Goal: Task Accomplishment & Management: Manage account settings

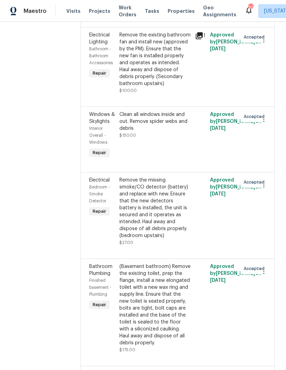
scroll to position [179, 0]
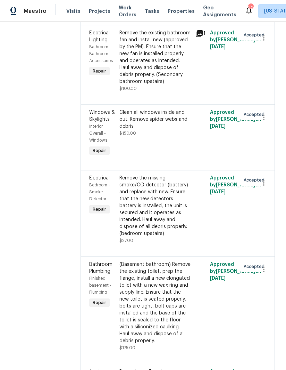
click at [119, 189] on div "Remove the missing smoke/CO detector (battery) and replace with new. Ensure tha…" at bounding box center [154, 206] width 71 height 62
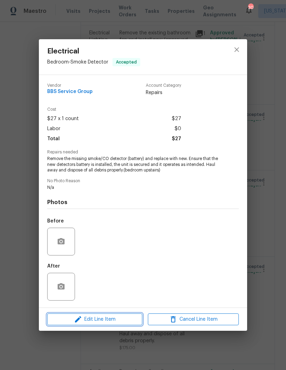
click at [81, 323] on icon "button" at bounding box center [78, 319] width 8 height 8
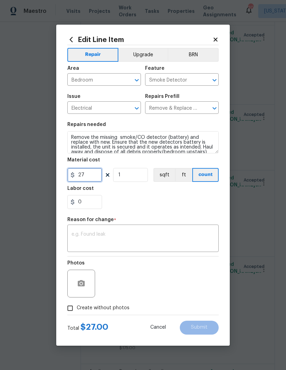
click at [85, 176] on input "27" at bounding box center [84, 175] width 35 height 14
click at [81, 177] on input "27" at bounding box center [84, 175] width 35 height 14
click at [81, 176] on input "27" at bounding box center [84, 175] width 35 height 14
type input "38"
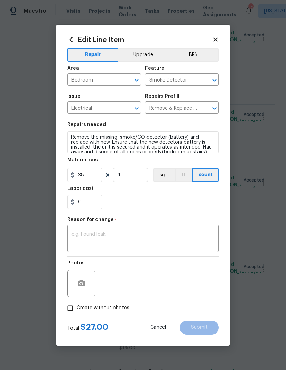
click at [79, 233] on textarea at bounding box center [142, 239] width 143 height 15
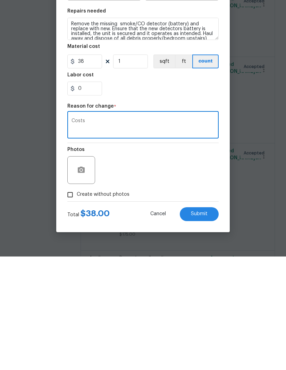
type textarea "Costs"
click at [205, 325] on span "Submit" at bounding box center [199, 327] width 17 height 5
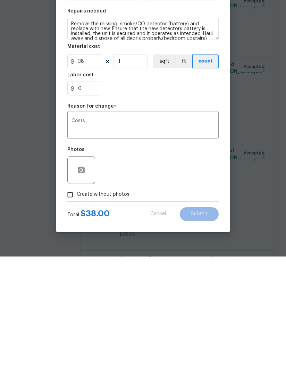
scroll to position [25, 0]
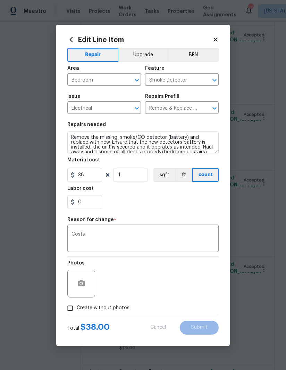
type input "27"
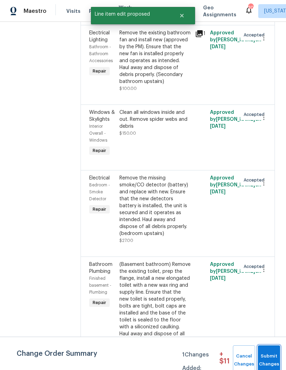
click at [265, 351] on button "Submit Changes" at bounding box center [269, 360] width 22 height 30
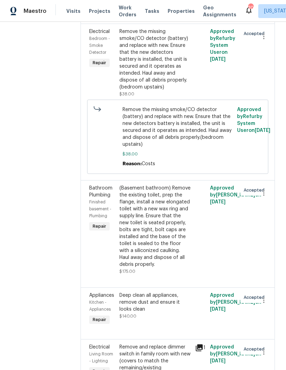
scroll to position [325, 0]
click at [146, 344] on div "Remove and replace dimmer switch in family room with new (covers to match the r…" at bounding box center [154, 361] width 71 height 35
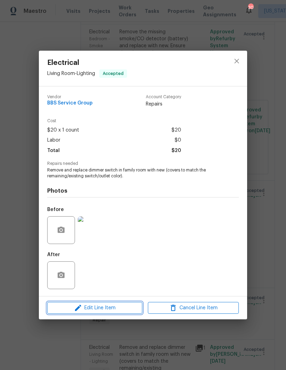
click at [84, 307] on span "Edit Line Item" at bounding box center [94, 308] width 91 height 9
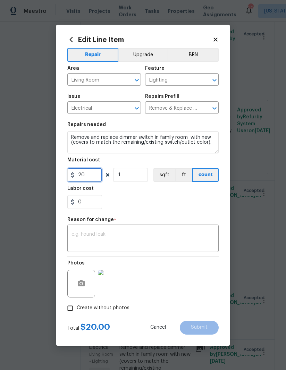
click at [77, 173] on input "20" at bounding box center [84, 175] width 35 height 14
click at [80, 177] on input "20" at bounding box center [84, 175] width 35 height 14
click at [79, 177] on input "20" at bounding box center [84, 175] width 35 height 14
type input "28"
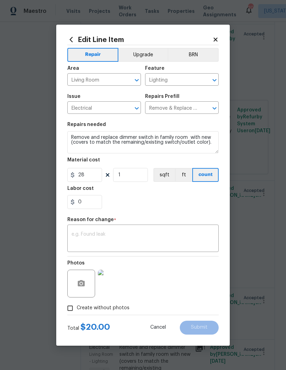
click at [177, 233] on textarea at bounding box center [142, 239] width 143 height 15
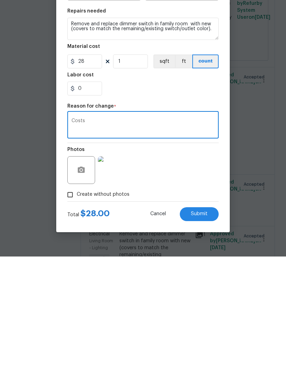
type textarea "Costs"
click at [204, 321] on button "Submit" at bounding box center [199, 328] width 39 height 14
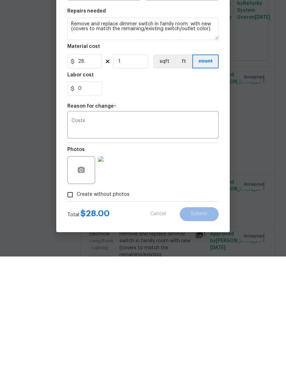
scroll to position [25, 0]
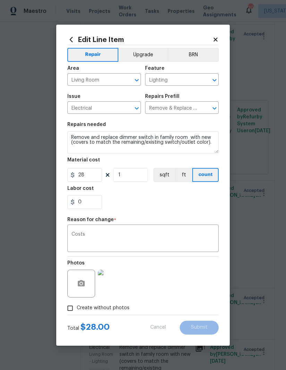
type input "20"
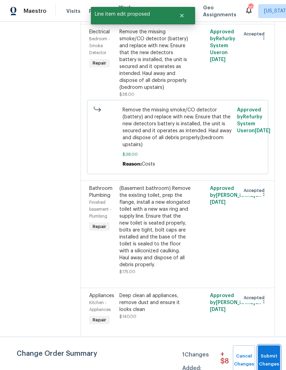
click at [271, 357] on span "Submit Changes" at bounding box center [268, 360] width 15 height 16
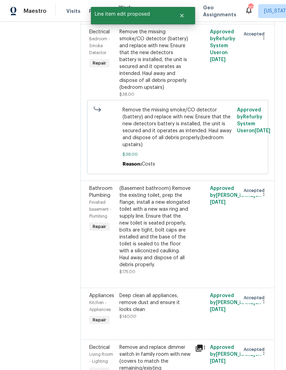
scroll to position [0, 0]
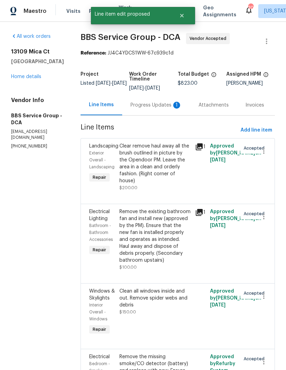
click at [157, 108] on div "Progress Updates 1" at bounding box center [156, 105] width 51 height 7
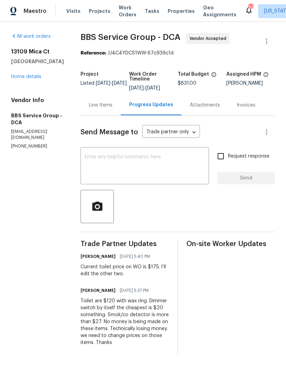
click at [21, 79] on link "Home details" at bounding box center [26, 76] width 30 height 5
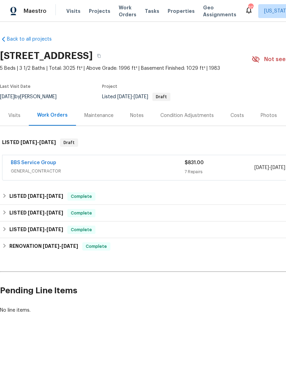
click at [30, 160] on link "BBS Service Group" at bounding box center [33, 162] width 45 height 5
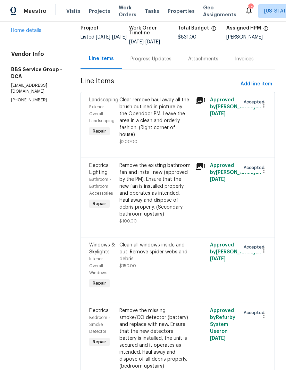
scroll to position [46, 0]
click at [260, 80] on span "Add line item" at bounding box center [257, 84] width 32 height 9
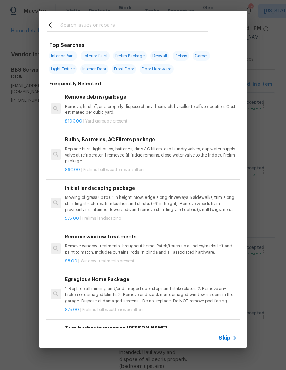
click at [64, 26] on input "text" at bounding box center [133, 26] width 147 height 10
type input "Clean"
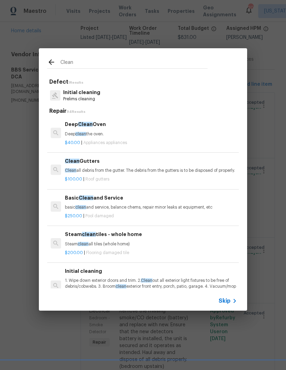
click at [67, 170] on span "Clean" at bounding box center [70, 170] width 11 height 4
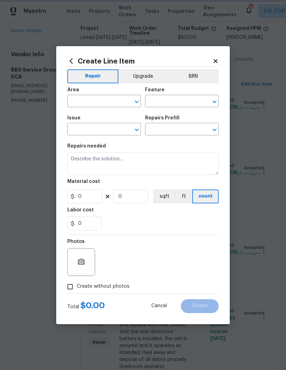
type input "[PERSON_NAME] and Trim"
type input "Gutters"
type input "Clean Gutters $100.00"
type textarea "Clean all debris from the gutter. The debris from the gutters is to be disposed…"
type input "100"
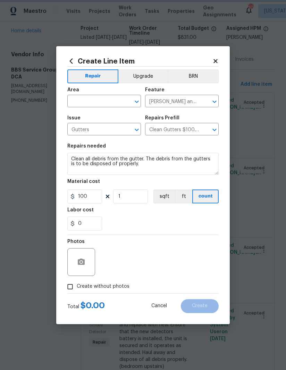
scroll to position [12, 0]
click at [132, 202] on input "1" at bounding box center [130, 197] width 35 height 14
type input "2"
click at [73, 106] on input "text" at bounding box center [94, 101] width 54 height 11
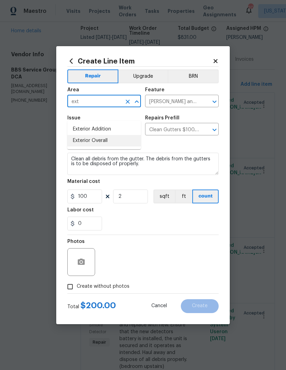
click at [84, 135] on li "Exterior Overall" at bounding box center [104, 140] width 74 height 11
type input "Exterior Overall"
click at [186, 219] on div "0" at bounding box center [142, 224] width 151 height 14
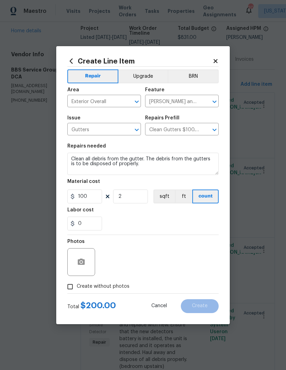
scroll to position [12, 0]
click at [71, 293] on input "Create without photos" at bounding box center [70, 286] width 13 height 13
checkbox input "true"
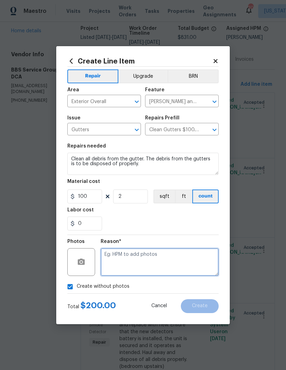
click at [183, 263] on textarea at bounding box center [160, 262] width 118 height 28
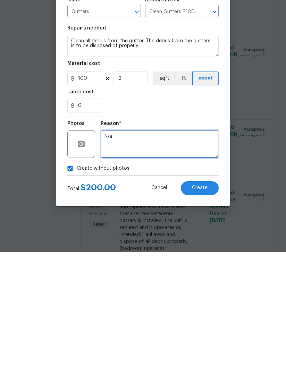
type textarea "N/a"
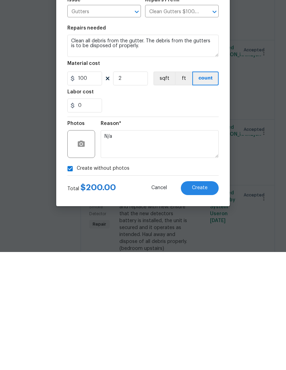
click at [207, 303] on span "Create" at bounding box center [200, 305] width 16 height 5
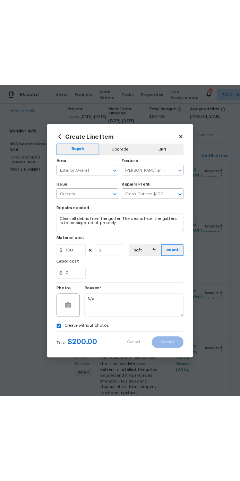
scroll to position [0, 0]
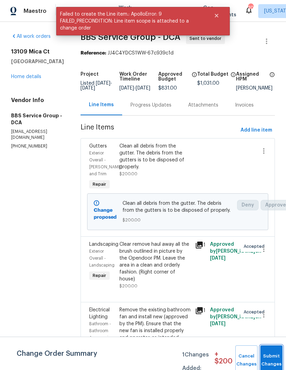
click at [271, 352] on button "Submit Changes" at bounding box center [271, 360] width 22 height 30
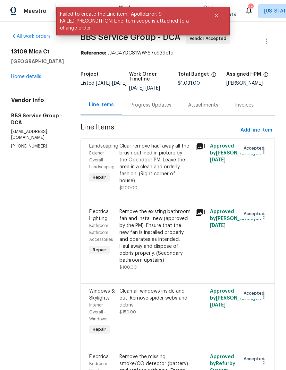
click at [18, 79] on link "Home details" at bounding box center [26, 76] width 30 height 5
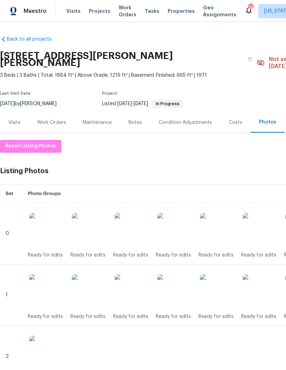
click at [56, 119] on div "Work Orders" at bounding box center [51, 122] width 29 height 7
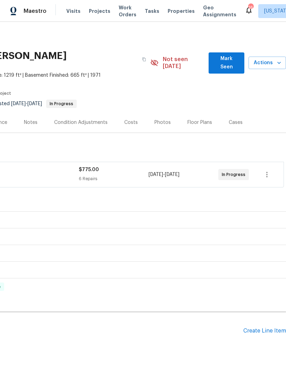
scroll to position [0, 106]
click at [165, 119] on div "Photos" at bounding box center [162, 122] width 16 height 7
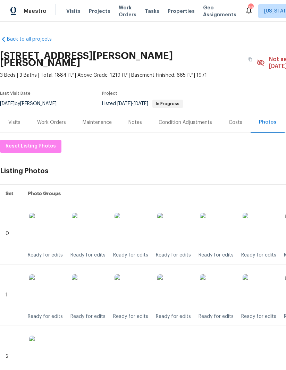
scroll to position [0, 0]
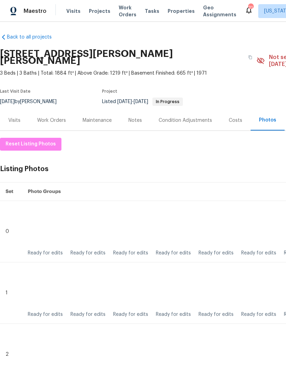
scroll to position [2, 0]
click at [56, 117] on div "Work Orders" at bounding box center [51, 120] width 29 height 7
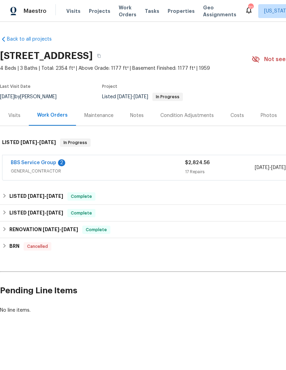
click at [33, 163] on link "BBS Service Group" at bounding box center [33, 162] width 45 height 5
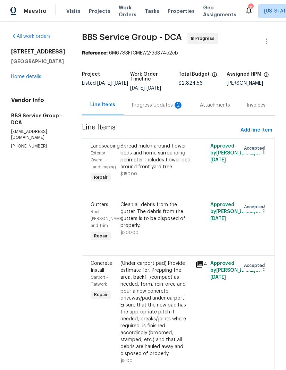
click at [149, 107] on div "Progress Updates 2" at bounding box center [157, 105] width 51 height 7
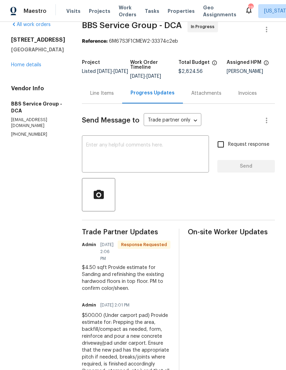
scroll to position [11, 0]
click at [90, 150] on textarea at bounding box center [145, 155] width 119 height 24
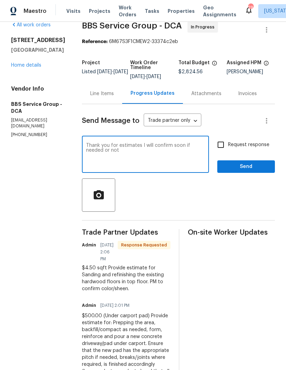
type textarea "Thank you for estimates I will confirm soon if needed or not"
click at [221, 143] on input "Request response" at bounding box center [220, 144] width 15 height 15
checkbox input "true"
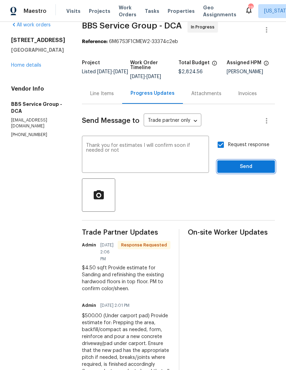
click at [248, 170] on span "Send" at bounding box center [246, 166] width 47 height 9
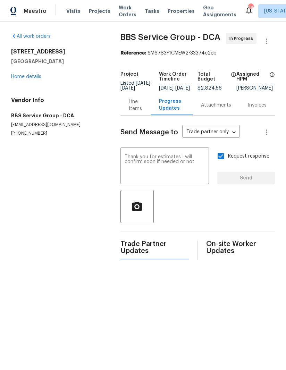
scroll to position [0, 0]
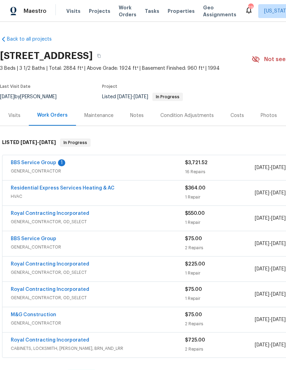
click at [28, 161] on link "BBS Service Group" at bounding box center [33, 162] width 45 height 5
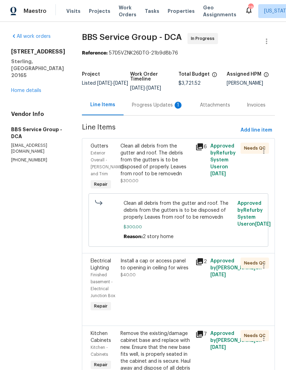
click at [141, 162] on div "Clean all debris from the gutter and roof. The debris from the gutters is to be…" at bounding box center [155, 160] width 71 height 35
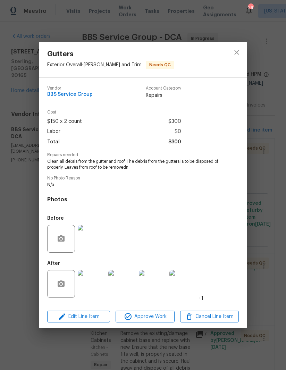
click at [95, 281] on img at bounding box center [92, 284] width 28 height 28
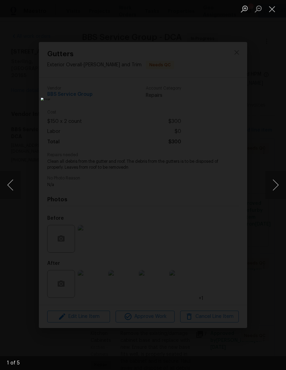
click at [277, 180] on button "Next image" at bounding box center [275, 185] width 21 height 28
click at [276, 182] on button "Next image" at bounding box center [275, 185] width 21 height 28
click at [276, 186] on button "Next image" at bounding box center [275, 185] width 21 height 28
click at [271, 10] on button "Close lightbox" at bounding box center [272, 9] width 14 height 12
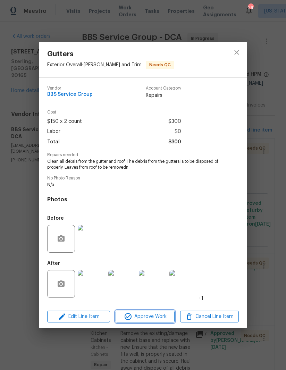
click at [153, 318] on span "Approve Work" at bounding box center [145, 316] width 54 height 9
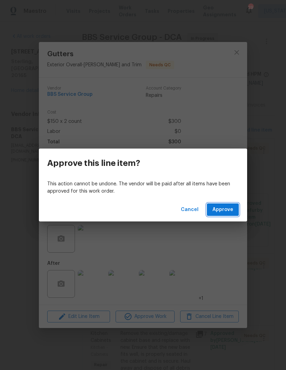
click at [229, 206] on span "Approve" at bounding box center [222, 209] width 21 height 9
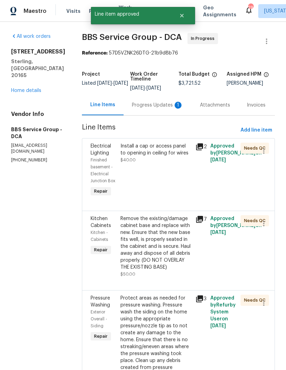
click at [133, 112] on div "Progress Updates 1" at bounding box center [158, 105] width 68 height 20
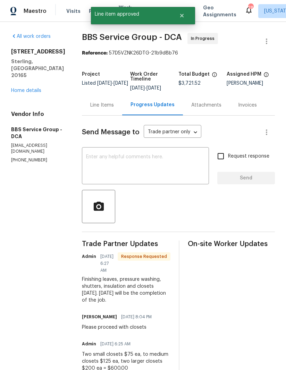
click at [90, 107] on div "Line Items" at bounding box center [102, 105] width 24 height 7
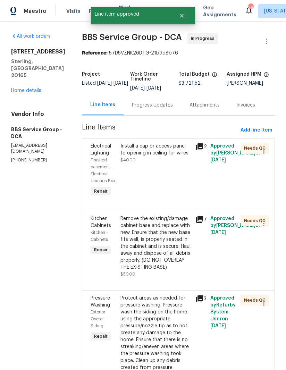
click at [121, 157] on div "Install a cap or access panel to opening in ceiling for wires $40.00" at bounding box center [155, 153] width 71 height 21
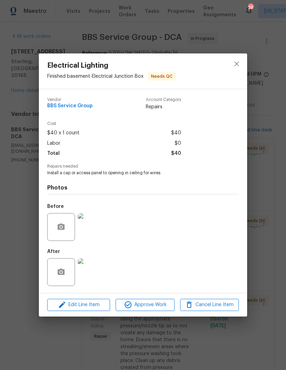
click at [97, 272] on img at bounding box center [92, 272] width 28 height 28
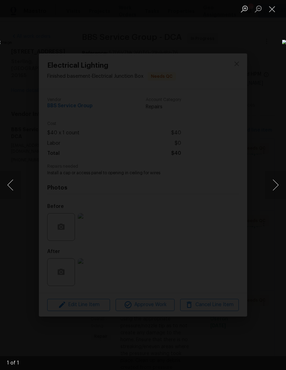
click at [273, 11] on button "Close lightbox" at bounding box center [272, 9] width 14 height 12
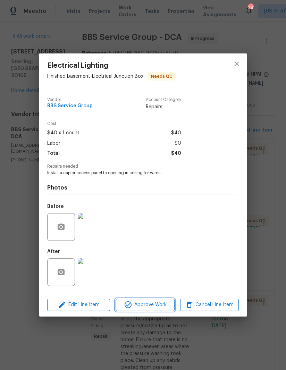
click at [155, 309] on span "Approve Work" at bounding box center [145, 305] width 54 height 9
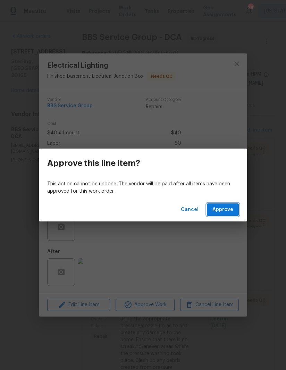
click at [226, 210] on span "Approve" at bounding box center [222, 209] width 21 height 9
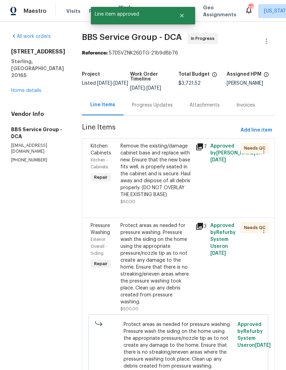
click at [123, 163] on div "Remove the existing/damage cabinet base and replace with new. Ensure that the n…" at bounding box center [155, 171] width 71 height 56
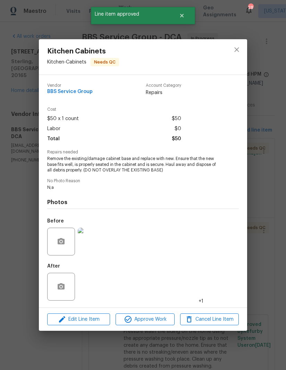
click at [96, 290] on img at bounding box center [92, 287] width 28 height 28
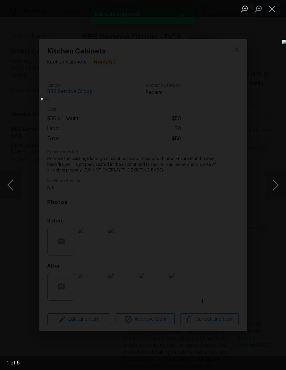
click at [278, 185] on button "Next image" at bounding box center [275, 185] width 21 height 28
click at [270, 9] on button "Close lightbox" at bounding box center [272, 9] width 14 height 12
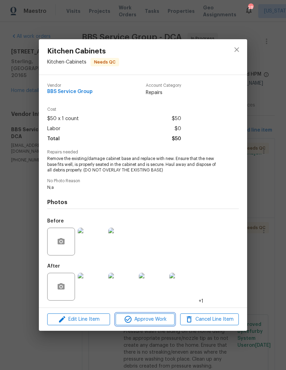
click at [151, 322] on span "Approve Work" at bounding box center [145, 319] width 54 height 9
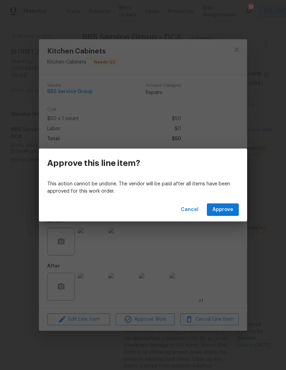
click at [227, 201] on div "Cancel Approve" at bounding box center [143, 210] width 208 height 24
click at [227, 200] on div "Cancel Approve" at bounding box center [143, 210] width 208 height 24
click at [227, 209] on span "Approve" at bounding box center [222, 209] width 21 height 9
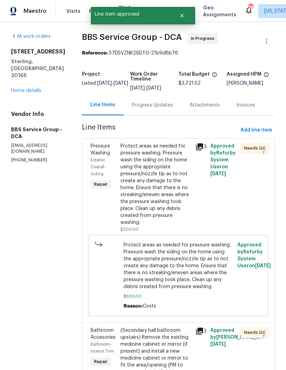
click at [120, 170] on div "Protect areas as needed for pressure washing. Pressure wash the siding on the h…" at bounding box center [155, 184] width 71 height 83
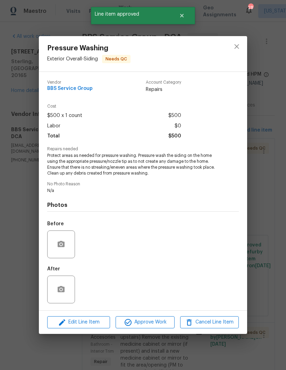
click at [90, 293] on img at bounding box center [92, 290] width 28 height 28
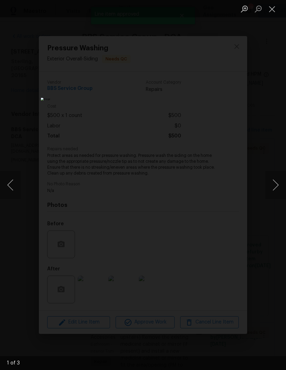
click at [272, 186] on button "Next image" at bounding box center [275, 185] width 21 height 28
click at [270, 186] on button "Next image" at bounding box center [275, 185] width 21 height 28
click at [272, 184] on button "Next image" at bounding box center [275, 185] width 21 height 28
click at [271, 8] on button "Close lightbox" at bounding box center [272, 9] width 14 height 12
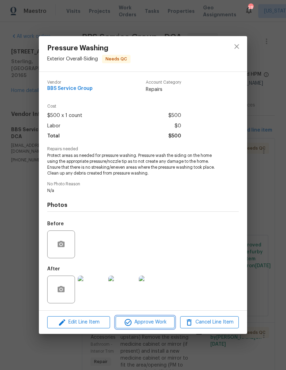
click at [151, 323] on span "Approve Work" at bounding box center [145, 322] width 54 height 9
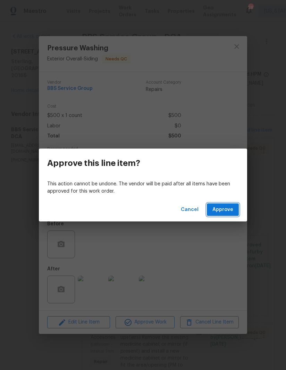
click at [226, 208] on span "Approve" at bounding box center [222, 209] width 21 height 9
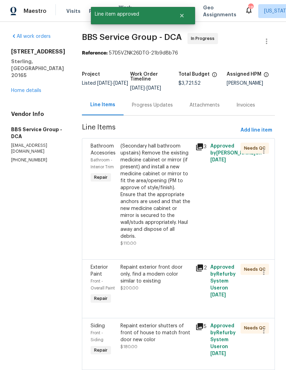
click at [121, 183] on div "(Secondary hall bathroom upstairs) Remove the existing medicine cabinet or mirr…" at bounding box center [155, 191] width 71 height 97
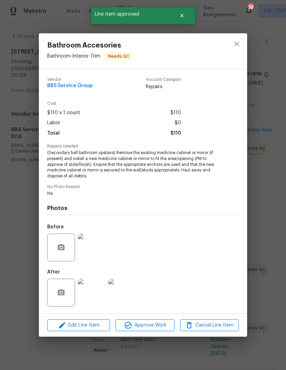
click at [93, 293] on img at bounding box center [92, 293] width 28 height 28
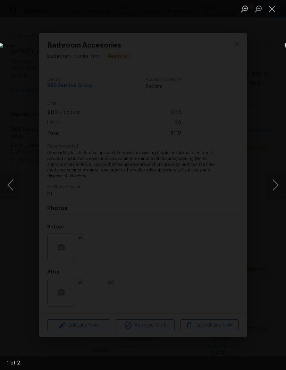
click at [275, 188] on button "Next image" at bounding box center [275, 185] width 21 height 28
click at [278, 183] on button "Next image" at bounding box center [275, 185] width 21 height 28
click at [275, 8] on button "Close lightbox" at bounding box center [272, 9] width 14 height 12
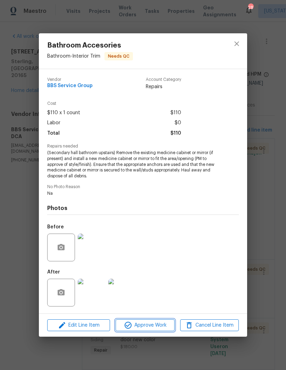
click at [159, 329] on span "Approve Work" at bounding box center [145, 325] width 54 height 9
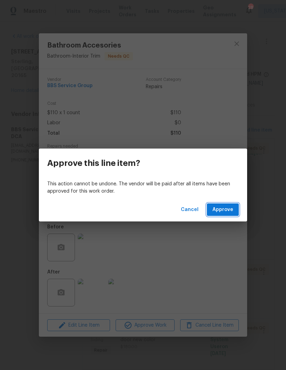
click at [227, 208] on span "Approve" at bounding box center [222, 209] width 21 height 9
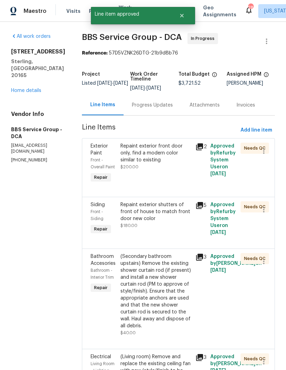
click at [120, 160] on div "Repaint exterior front door only, find a modern color similar to existing" at bounding box center [155, 153] width 71 height 21
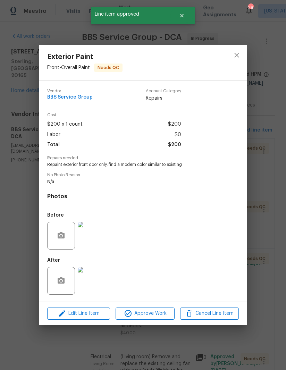
click at [93, 281] on img at bounding box center [92, 281] width 28 height 28
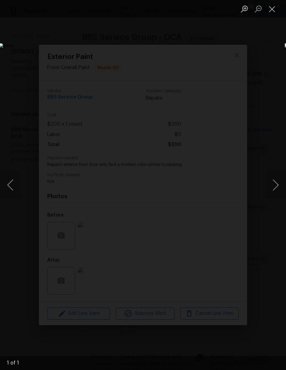
click at [273, 185] on button "Next image" at bounding box center [275, 185] width 21 height 28
click at [276, 183] on button "Next image" at bounding box center [275, 185] width 21 height 28
click at [268, 8] on button "Close lightbox" at bounding box center [272, 9] width 14 height 12
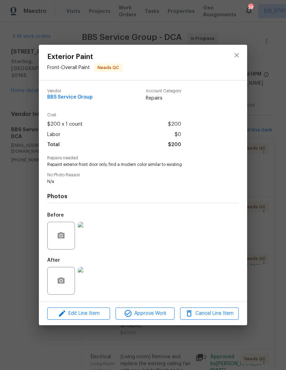
click at [92, 233] on img at bounding box center [92, 236] width 28 height 28
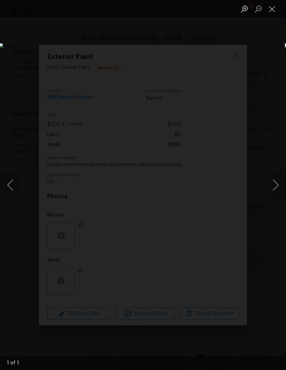
click at [271, 10] on button "Close lightbox" at bounding box center [272, 9] width 14 height 12
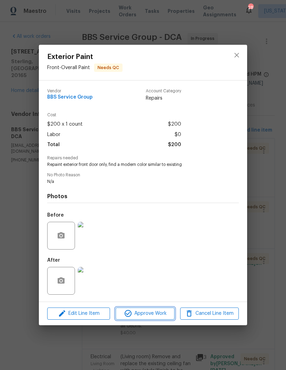
click at [152, 315] on span "Approve Work" at bounding box center [145, 313] width 54 height 9
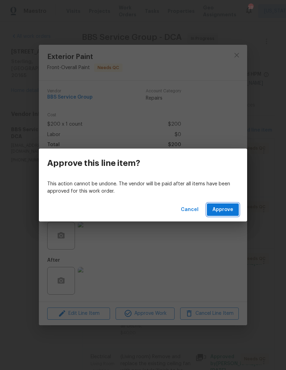
click at [231, 205] on span "Approve" at bounding box center [222, 209] width 21 height 9
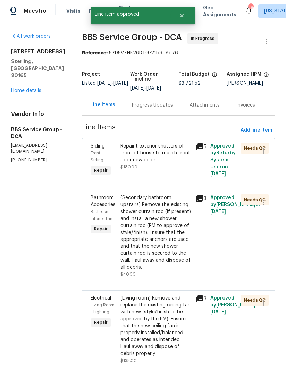
click at [120, 157] on div "Repaint exterior shutters of front of house to match front door new color" at bounding box center [155, 153] width 71 height 21
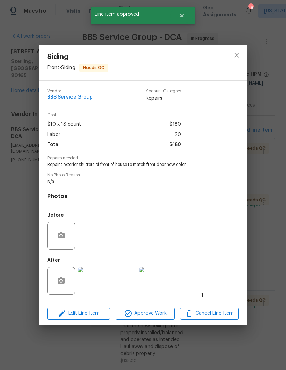
click at [97, 282] on img at bounding box center [92, 281] width 28 height 28
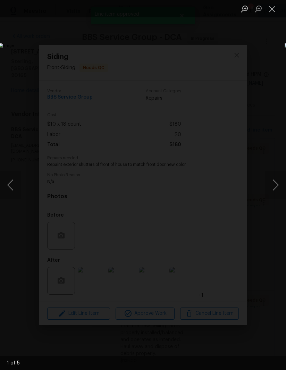
click at [275, 183] on button "Next image" at bounding box center [275, 185] width 21 height 28
click at [275, 184] on button "Next image" at bounding box center [275, 185] width 21 height 28
click at [271, 10] on button "Close lightbox" at bounding box center [272, 9] width 14 height 12
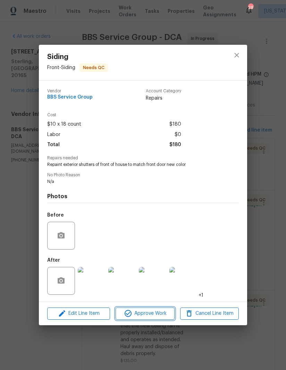
click at [150, 318] on span "Approve Work" at bounding box center [145, 313] width 54 height 9
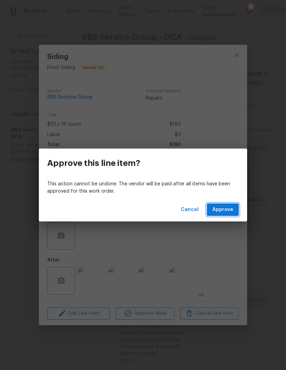
click at [227, 208] on span "Approve" at bounding box center [222, 209] width 21 height 9
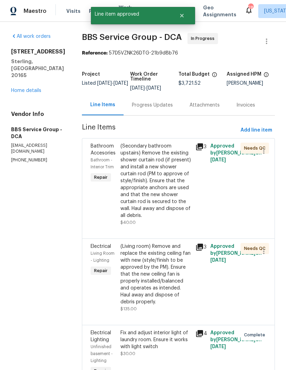
click at [120, 172] on div "(Secondary bathroom upstairs) Remove the existing shower curtain rod (if presen…" at bounding box center [155, 181] width 71 height 76
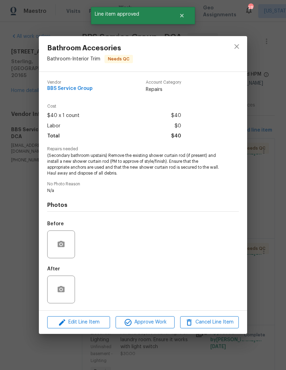
click at [91, 284] on img at bounding box center [92, 290] width 28 height 28
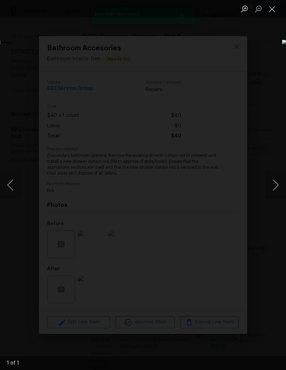
click at [271, 8] on button "Close lightbox" at bounding box center [272, 9] width 14 height 12
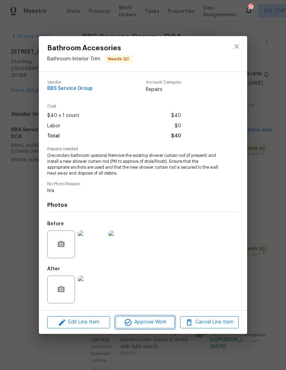
click at [154, 327] on span "Approve Work" at bounding box center [145, 322] width 54 height 9
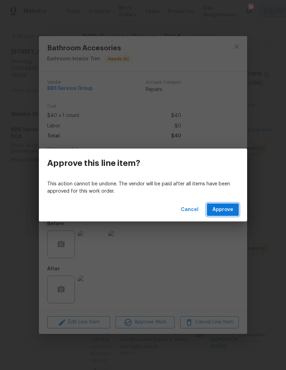
click at [228, 206] on span "Approve" at bounding box center [222, 209] width 21 height 9
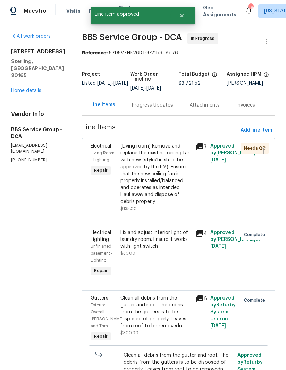
click at [121, 167] on div "(Living room) Remove and replace the existing ceiling fan with new (style/finis…" at bounding box center [155, 174] width 71 height 62
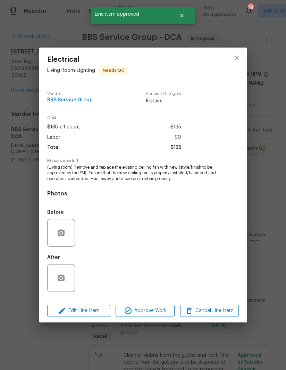
click at [94, 278] on img at bounding box center [92, 278] width 28 height 28
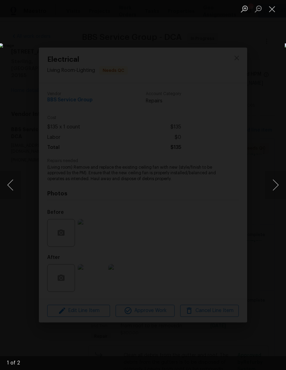
click at [274, 184] on button "Next image" at bounding box center [275, 185] width 21 height 28
click at [274, 183] on button "Next image" at bounding box center [275, 185] width 21 height 28
click at [272, 9] on button "Close lightbox" at bounding box center [272, 9] width 14 height 12
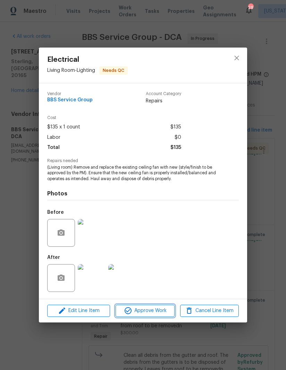
click at [151, 314] on span "Approve Work" at bounding box center [145, 310] width 54 height 9
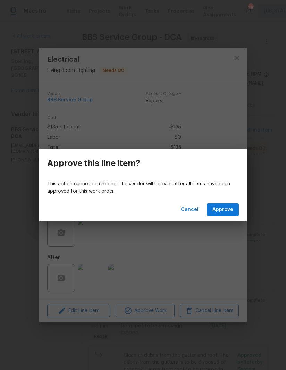
click at [228, 209] on span "Approve" at bounding box center [222, 209] width 21 height 9
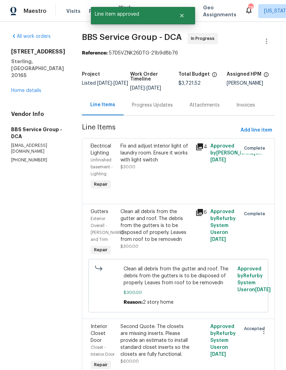
click at [14, 88] on link "Home details" at bounding box center [26, 90] width 30 height 5
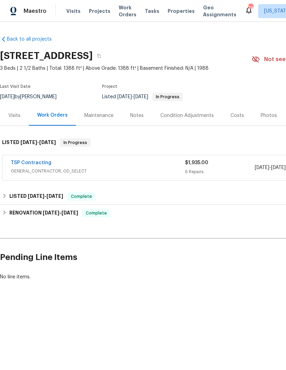
click at [30, 162] on link "TSP Contracting" at bounding box center [31, 162] width 41 height 5
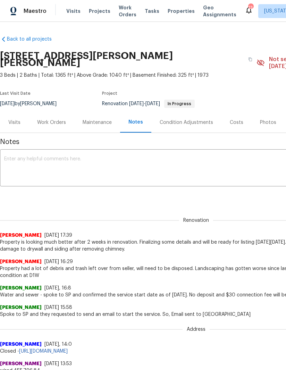
click at [47, 119] on div "Work Orders" at bounding box center [51, 122] width 29 height 7
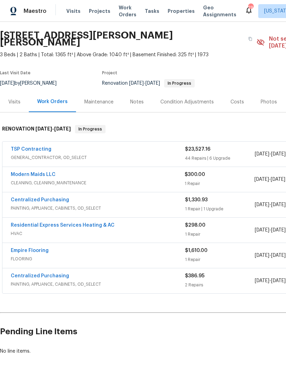
scroll to position [20, 0]
click at [27, 147] on link "TSP Contracting" at bounding box center [31, 149] width 41 height 5
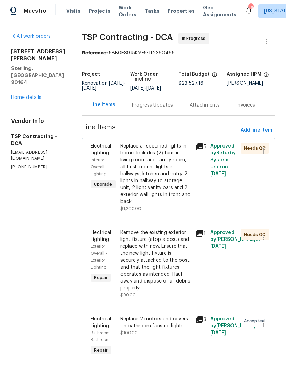
click at [19, 95] on link "Home details" at bounding box center [26, 97] width 30 height 5
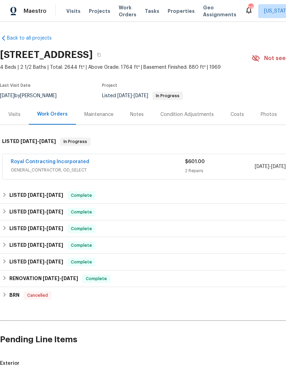
scroll to position [1, 0]
click at [34, 160] on link "Royal Contracting Incorporated" at bounding box center [50, 161] width 78 height 5
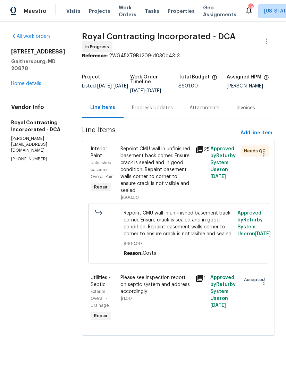
click at [151, 171] on div "Repoint CMU wall in unfinished basement back corner. Ensure crack is sealed and…" at bounding box center [155, 169] width 71 height 49
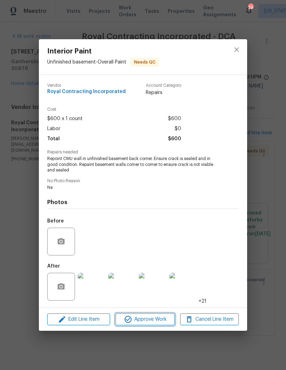
click at [147, 318] on span "Approve Work" at bounding box center [145, 319] width 54 height 9
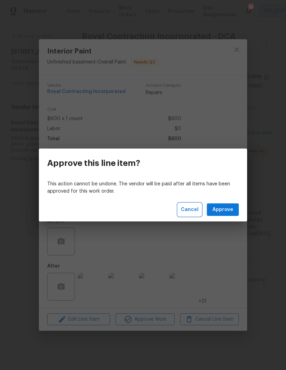
click at [191, 208] on span "Cancel" at bounding box center [190, 209] width 18 height 9
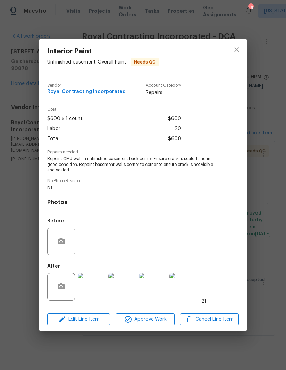
click at [90, 287] on img at bounding box center [92, 287] width 28 height 28
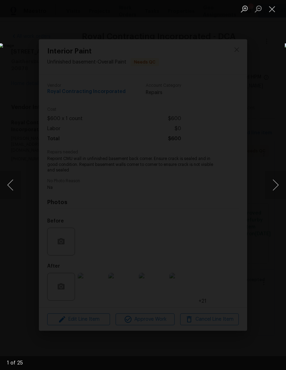
click at [274, 174] on button "Next image" at bounding box center [275, 185] width 21 height 28
click at [273, 176] on button "Next image" at bounding box center [275, 185] width 21 height 28
click at [273, 174] on button "Next image" at bounding box center [275, 185] width 21 height 28
click at [271, 174] on button "Next image" at bounding box center [275, 185] width 21 height 28
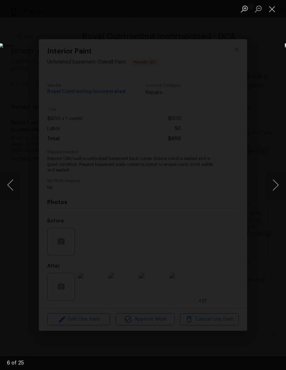
click at [270, 174] on button "Next image" at bounding box center [275, 185] width 21 height 28
click at [267, 185] on button "Next image" at bounding box center [275, 185] width 21 height 28
click at [272, 12] on button "Close lightbox" at bounding box center [272, 9] width 14 height 12
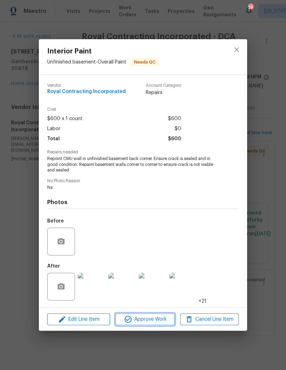
click at [160, 319] on span "Approve Work" at bounding box center [145, 319] width 54 height 9
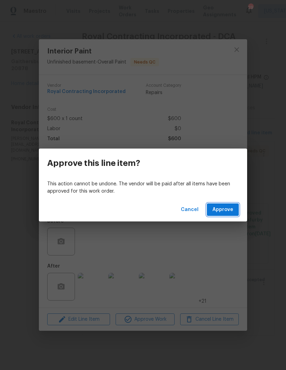
click at [223, 211] on span "Approve" at bounding box center [222, 209] width 21 height 9
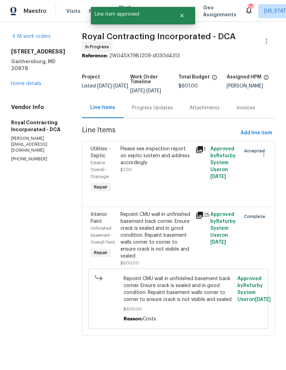
click at [22, 81] on link "Home details" at bounding box center [26, 83] width 30 height 5
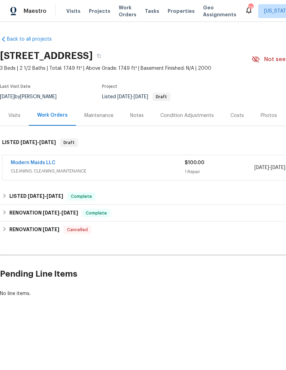
click at [31, 162] on link "Modern Maids LLC" at bounding box center [33, 162] width 45 height 5
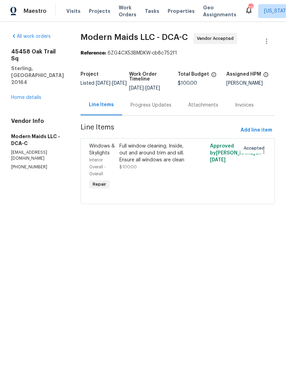
click at [148, 115] on div "Progress Updates" at bounding box center [151, 105] width 58 height 20
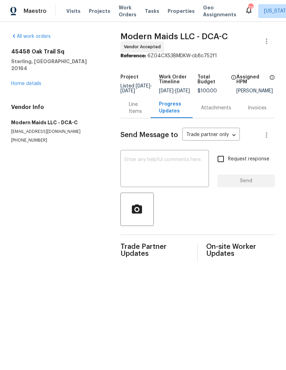
click at [190, 174] on textarea at bounding box center [165, 169] width 80 height 24
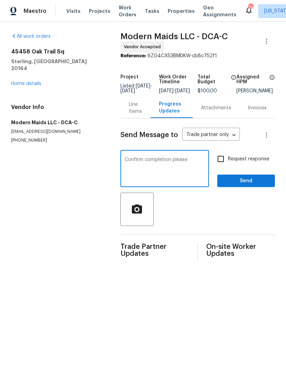
type textarea "Confirm completion please"
click at [232, 218] on div at bounding box center [197, 209] width 154 height 33
click at [221, 165] on input "Request response" at bounding box center [220, 159] width 15 height 15
checkbox input "true"
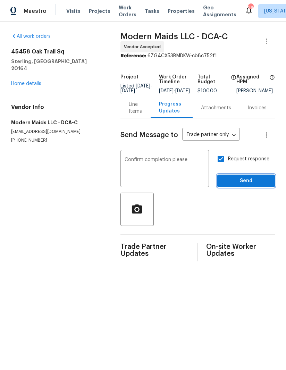
click at [252, 185] on span "Send" at bounding box center [246, 181] width 47 height 9
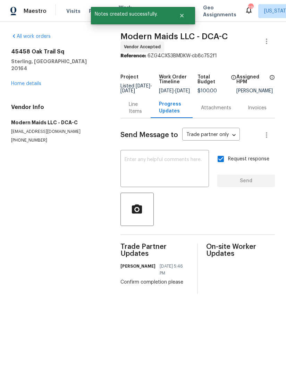
click at [16, 81] on link "Home details" at bounding box center [26, 83] width 30 height 5
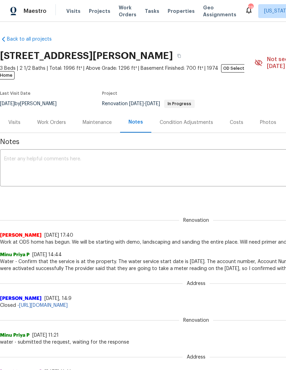
click at [44, 119] on div "Work Orders" at bounding box center [51, 122] width 29 height 7
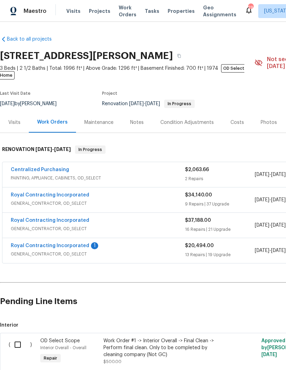
click at [32, 167] on link "Centralized Purchasing" at bounding box center [40, 169] width 58 height 5
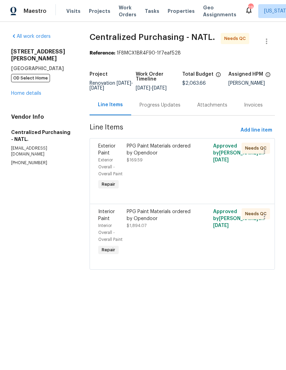
click at [158, 157] on div "PPG Paint Materials ordered by Opendoor" at bounding box center [161, 150] width 68 height 14
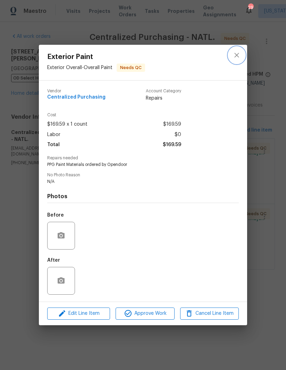
click at [238, 52] on icon "close" at bounding box center [237, 55] width 8 height 8
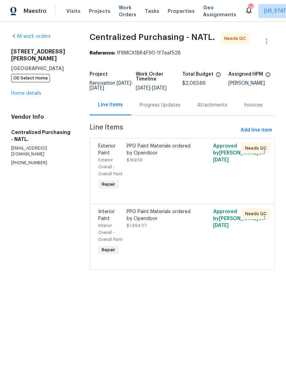
click at [158, 245] on div "PPG Paint Materials ordered by Opendoor $1,894.07" at bounding box center [161, 232] width 72 height 53
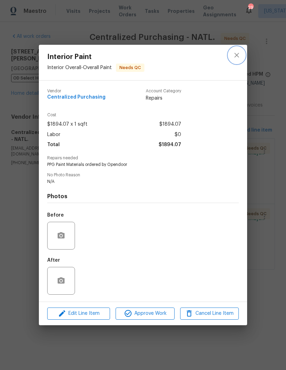
click at [235, 54] on icon "close" at bounding box center [237, 55] width 8 height 8
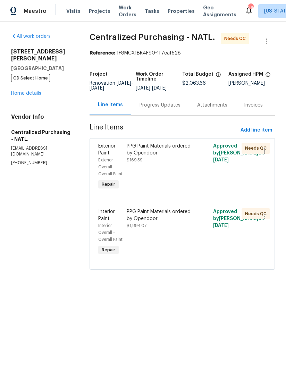
click at [20, 91] on link "Home details" at bounding box center [26, 93] width 30 height 5
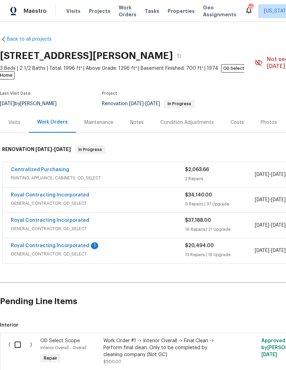
click at [74, 243] on link "Royal Contracting Incorporated" at bounding box center [50, 245] width 78 height 5
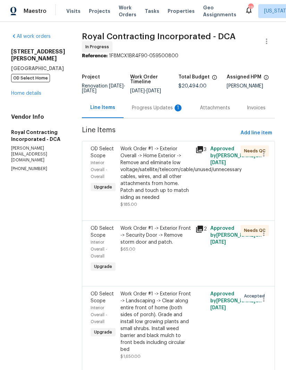
click at [166, 110] on div "Progress Updates 1" at bounding box center [157, 107] width 51 height 7
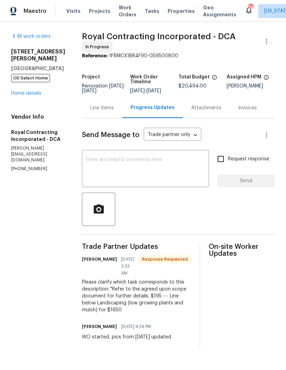
click at [19, 91] on link "Home details" at bounding box center [26, 93] width 30 height 5
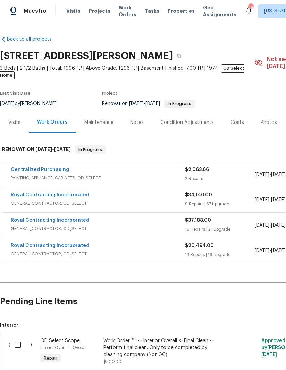
click at [43, 243] on link "Royal Contracting Incorporated" at bounding box center [50, 245] width 78 height 5
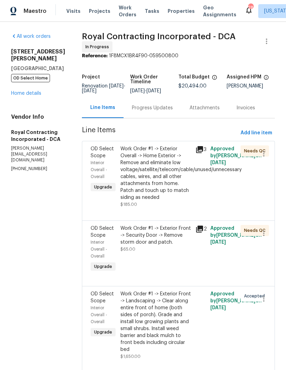
click at [170, 111] on div "Progress Updates" at bounding box center [152, 107] width 41 height 7
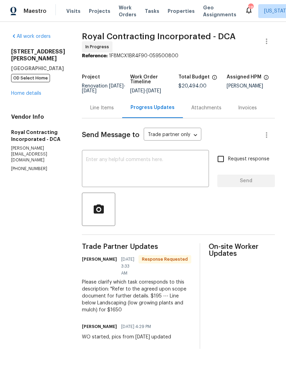
click at [114, 111] on div "Line Items" at bounding box center [102, 107] width 24 height 7
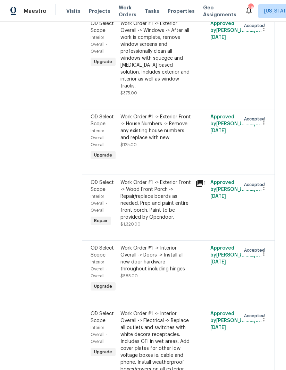
scroll to position [1382, 0]
